Goal: Task Accomplishment & Management: Manage account settings

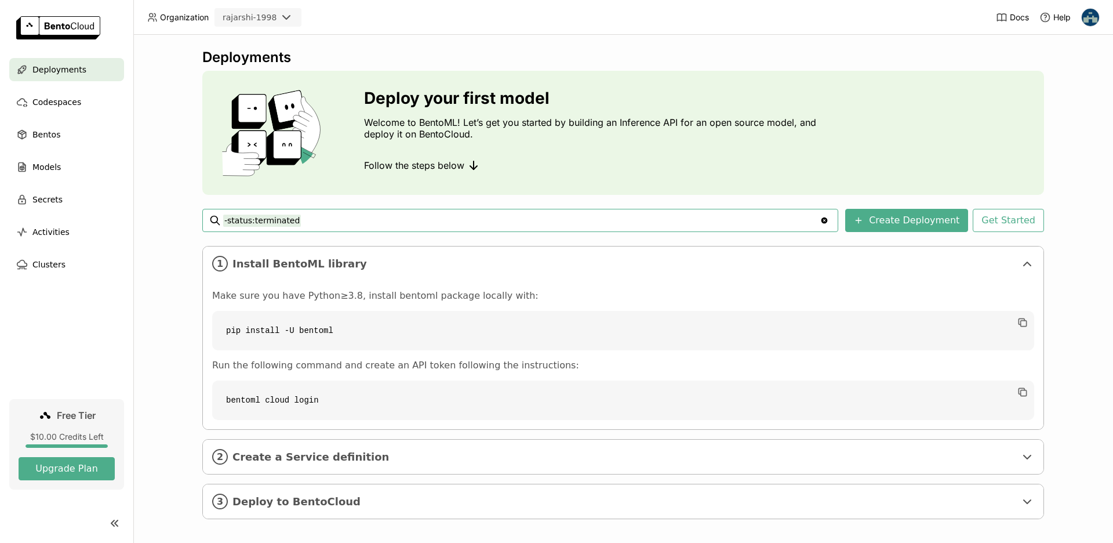
click at [1085, 22] on img at bounding box center [1090, 17] width 17 height 17
click at [985, 83] on div "Deploy your first model Welcome to BentoML! Let’s get you started by building a…" at bounding box center [623, 133] width 842 height 124
click at [257, 19] on div "rajarshi-1998" at bounding box center [250, 18] width 54 height 12
click at [182, 20] on span "Organization" at bounding box center [184, 17] width 49 height 10
click at [291, 21] on icon at bounding box center [286, 17] width 14 height 14
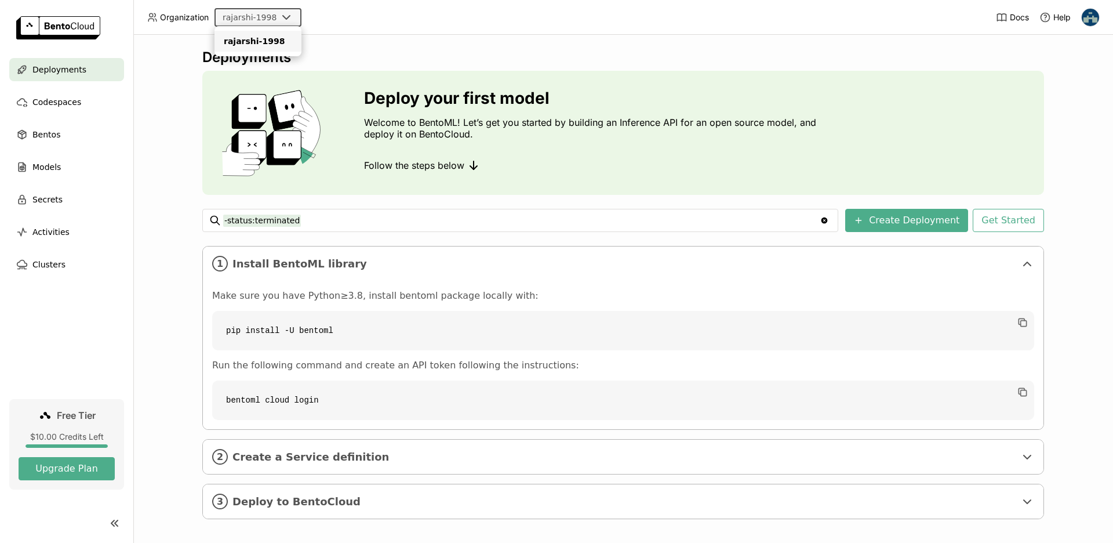
click at [265, 41] on div "rajarshi-1998" at bounding box center [258, 41] width 68 height 12
click at [53, 101] on span "Codespaces" at bounding box center [56, 102] width 49 height 14
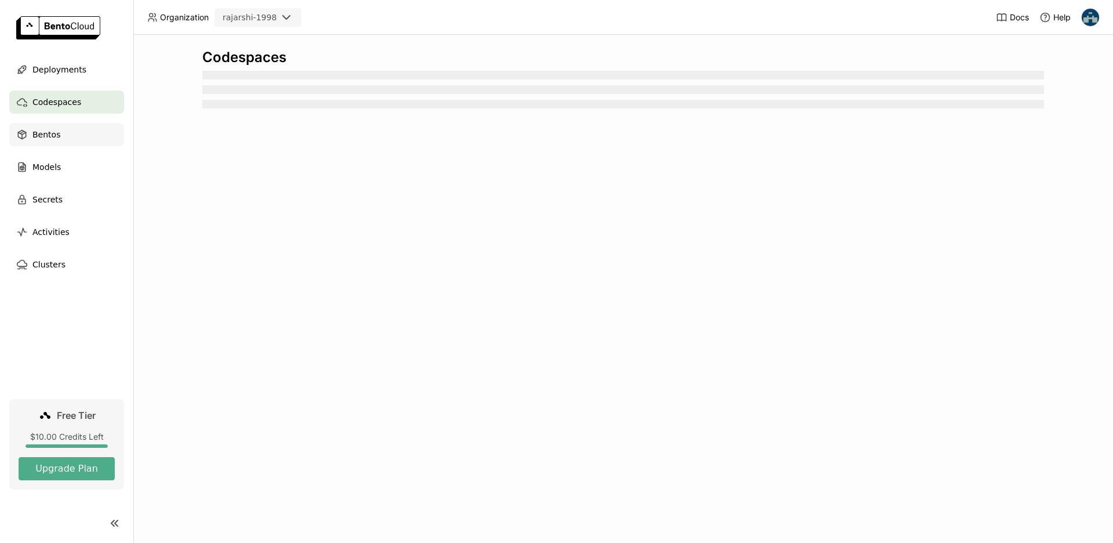
click at [38, 133] on span "Bentos" at bounding box center [46, 135] width 28 height 14
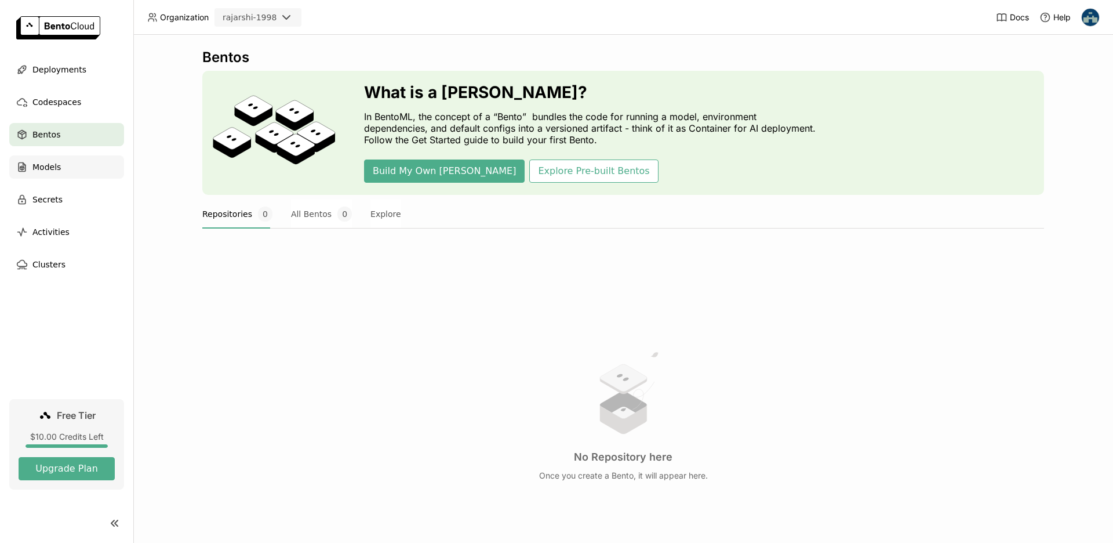
click at [55, 162] on span "Models" at bounding box center [46, 167] width 28 height 14
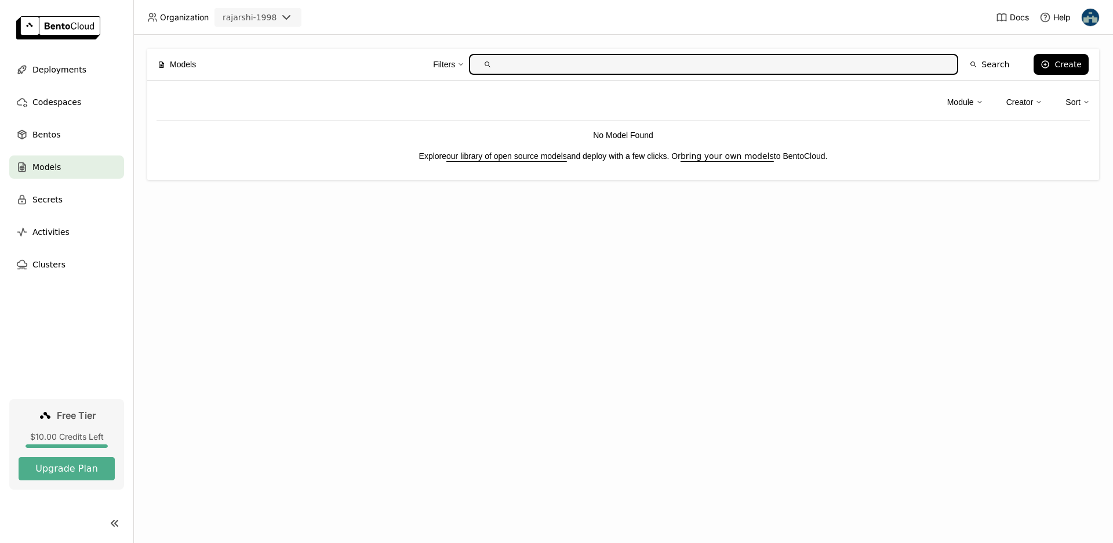
click at [473, 155] on link "our library of open source models" at bounding box center [506, 155] width 121 height 9
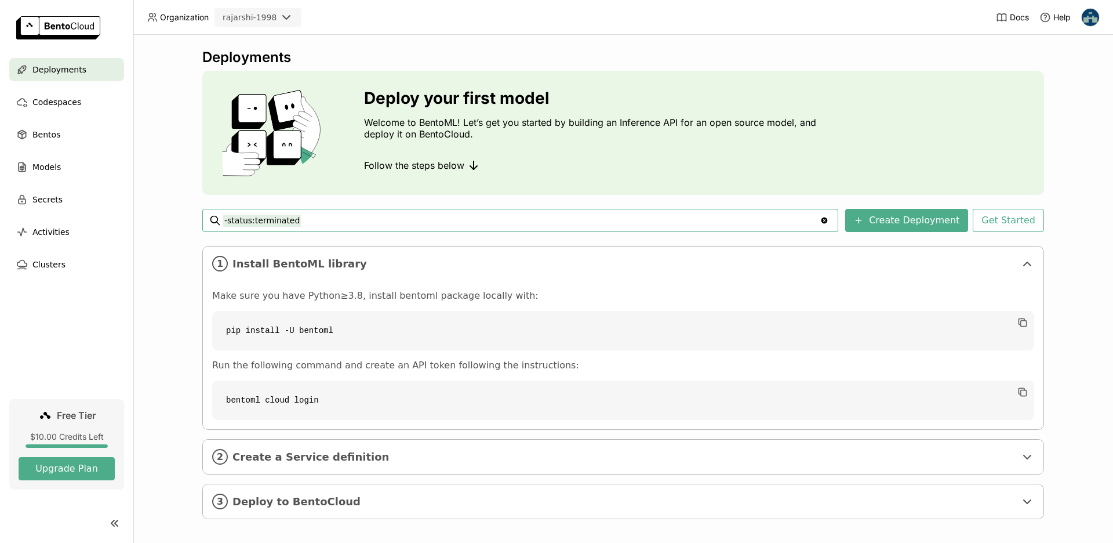
scroll to position [8, 0]
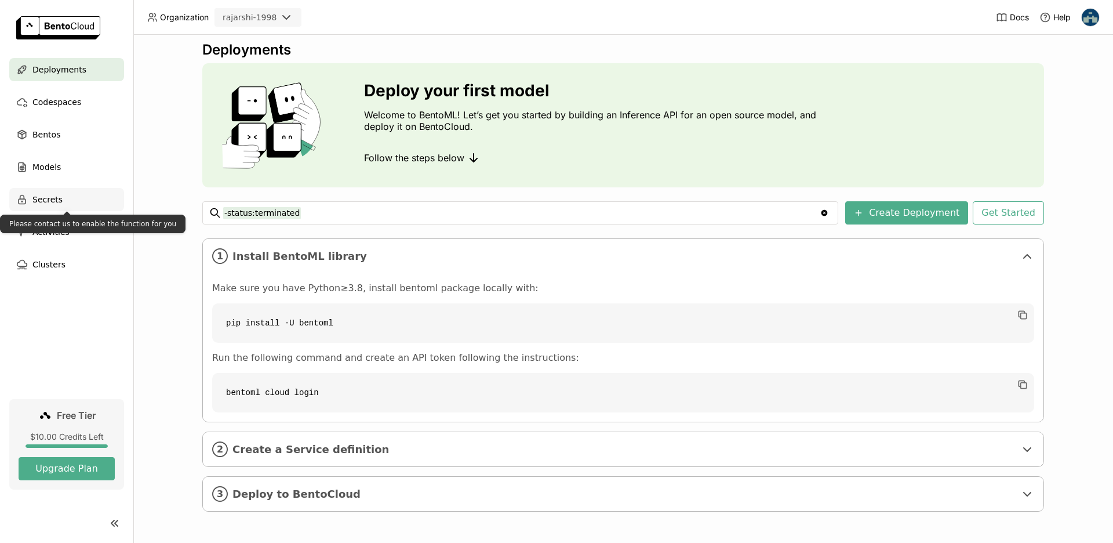
click at [53, 195] on span "Secrets" at bounding box center [47, 200] width 30 height 14
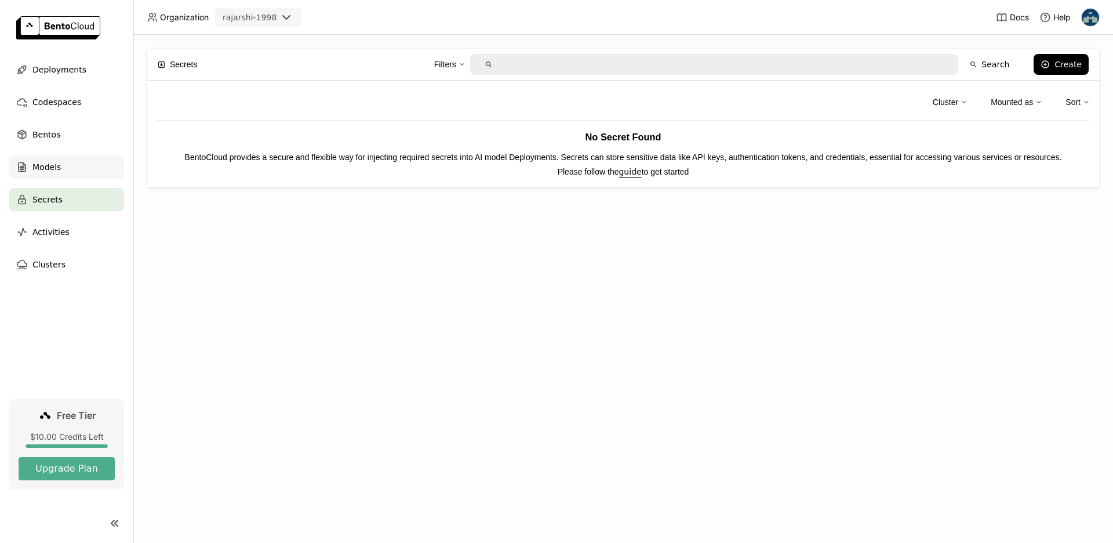
click at [59, 173] on span "Models" at bounding box center [46, 167] width 28 height 14
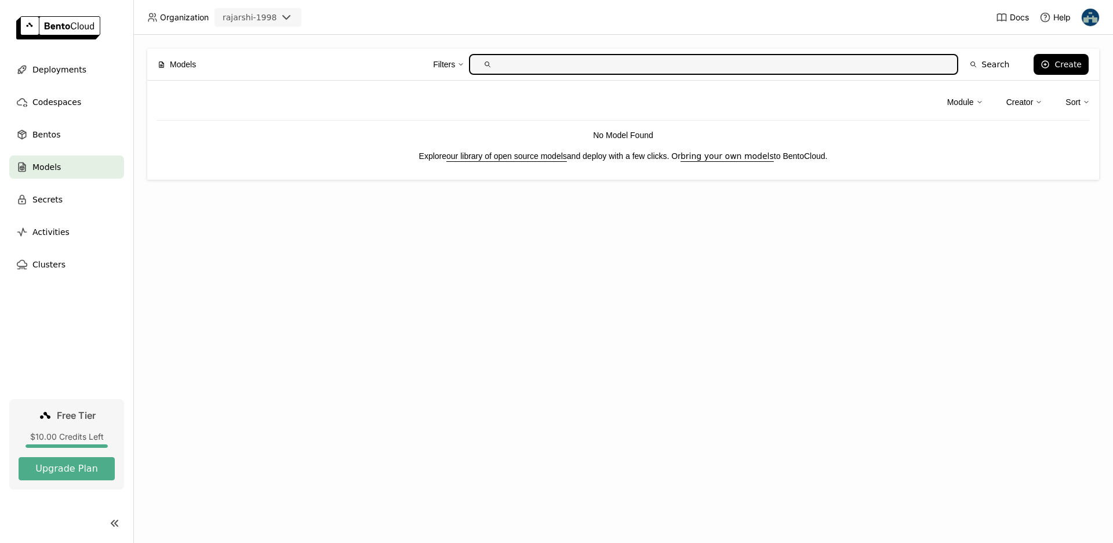
click at [527, 161] on p "Explore our library of open source models and deploy with a few clicks. Or brin…" at bounding box center [624, 156] width 934 height 13
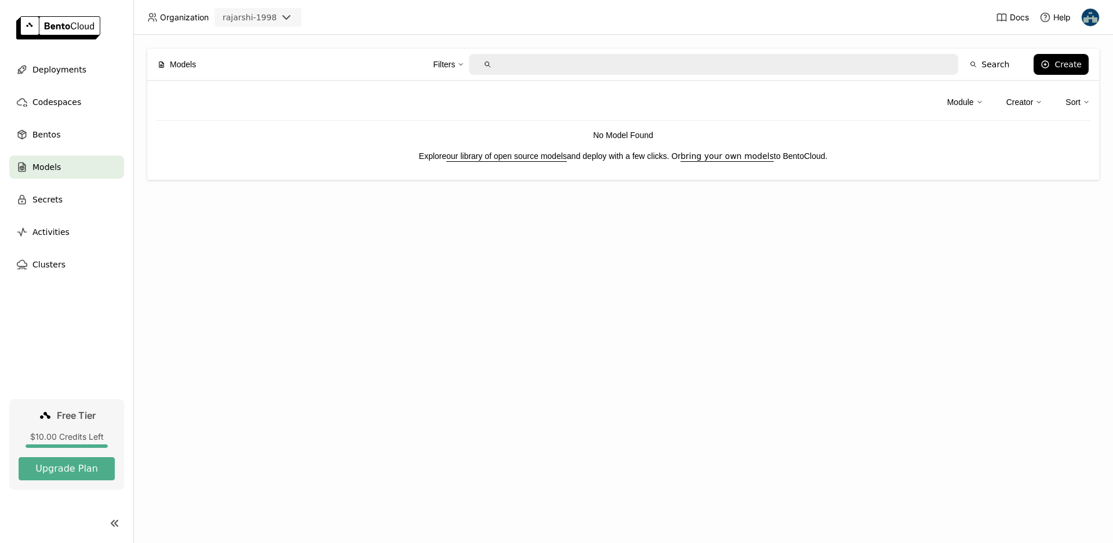
click at [528, 158] on link "our library of open source models" at bounding box center [506, 155] width 121 height 9
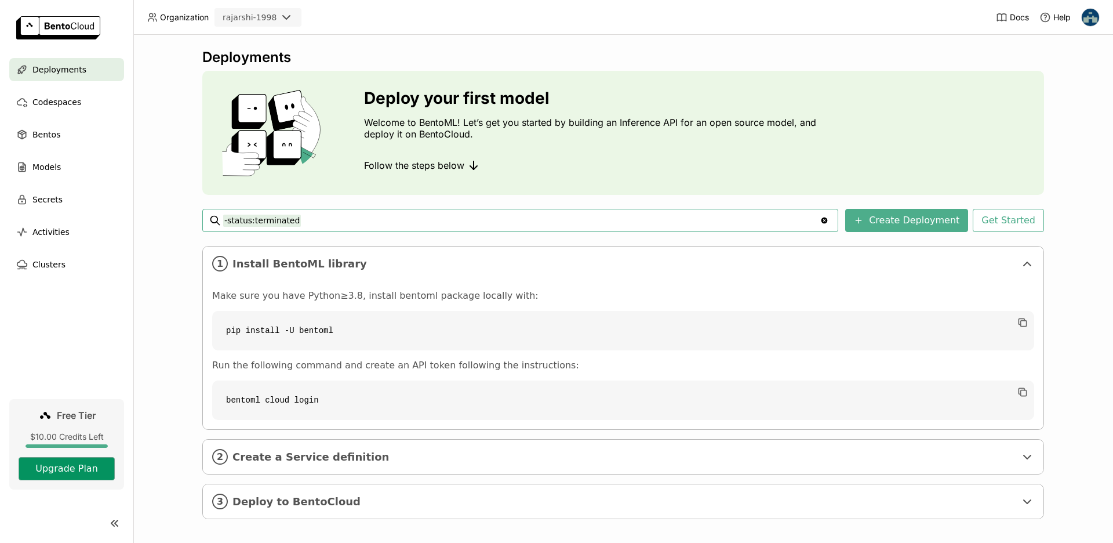
click at [69, 458] on button "Upgrade Plan" at bounding box center [67, 468] width 96 height 23
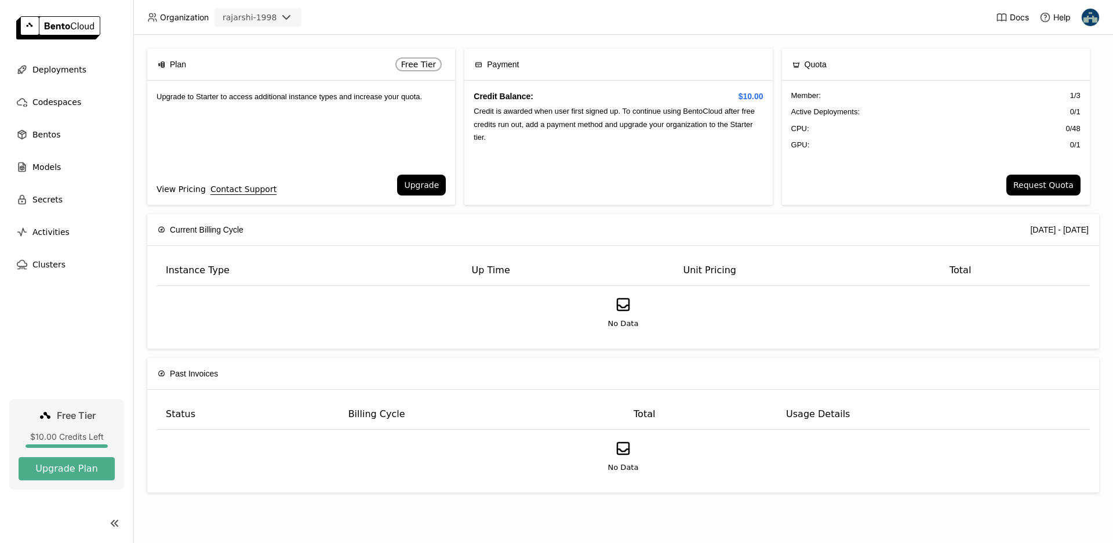
click at [172, 192] on link "View Pricing" at bounding box center [181, 189] width 49 height 13
